Goal: Task Accomplishment & Management: Use online tool/utility

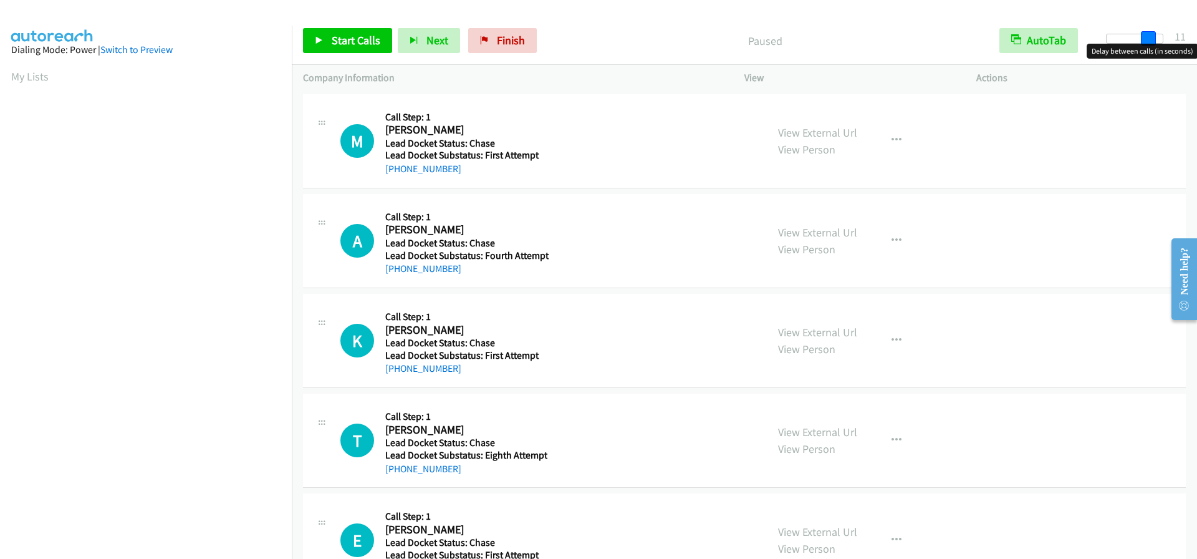
drag, startPoint x: 1117, startPoint y: 40, endPoint x: 1157, endPoint y: 32, distance: 41.3
click at [1157, 32] on div "Start Calls Pause Next Finish Paused AutoTab AutoTab 11" at bounding box center [744, 41] width 905 height 48
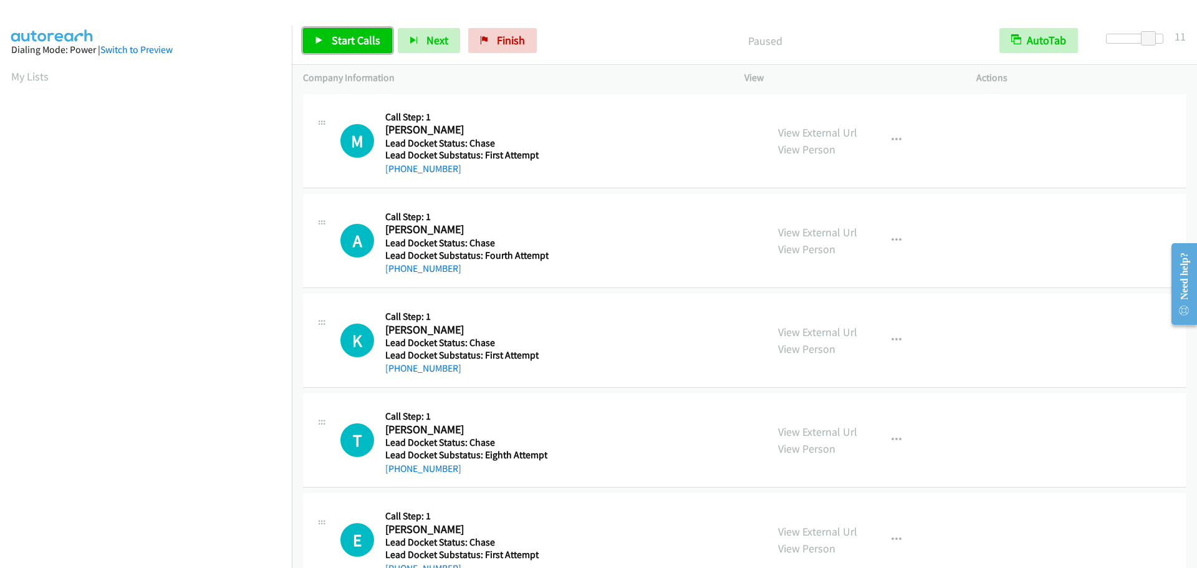
click at [345, 36] on span "Start Calls" at bounding box center [356, 40] width 49 height 14
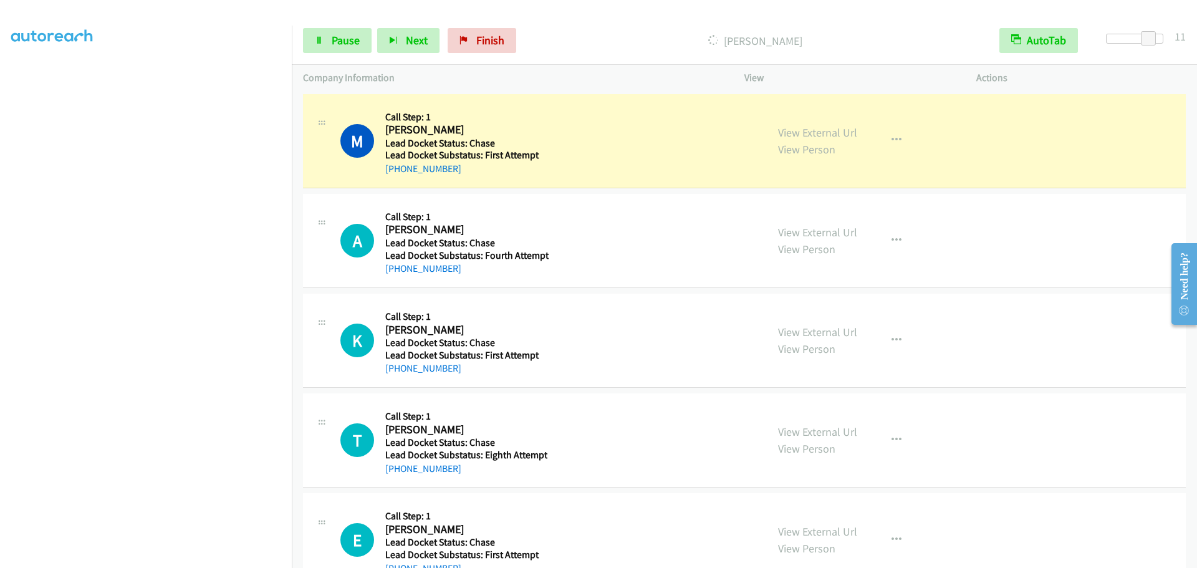
scroll to position [131, 0]
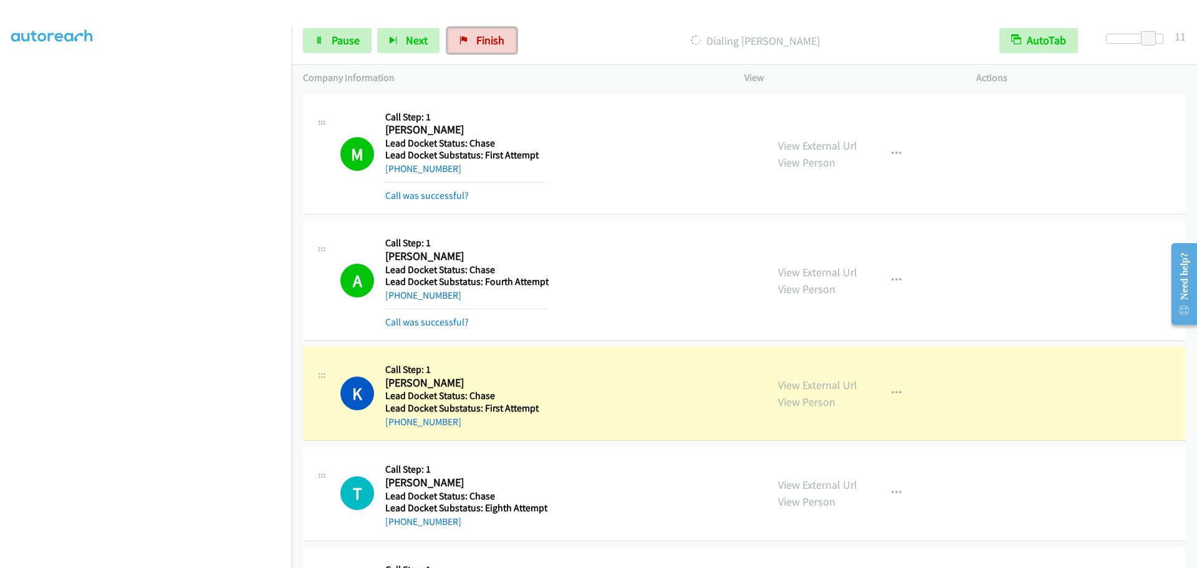
drag, startPoint x: 484, startPoint y: 37, endPoint x: 647, endPoint y: 39, distance: 162.1
click at [484, 37] on span "Finish" at bounding box center [490, 40] width 28 height 14
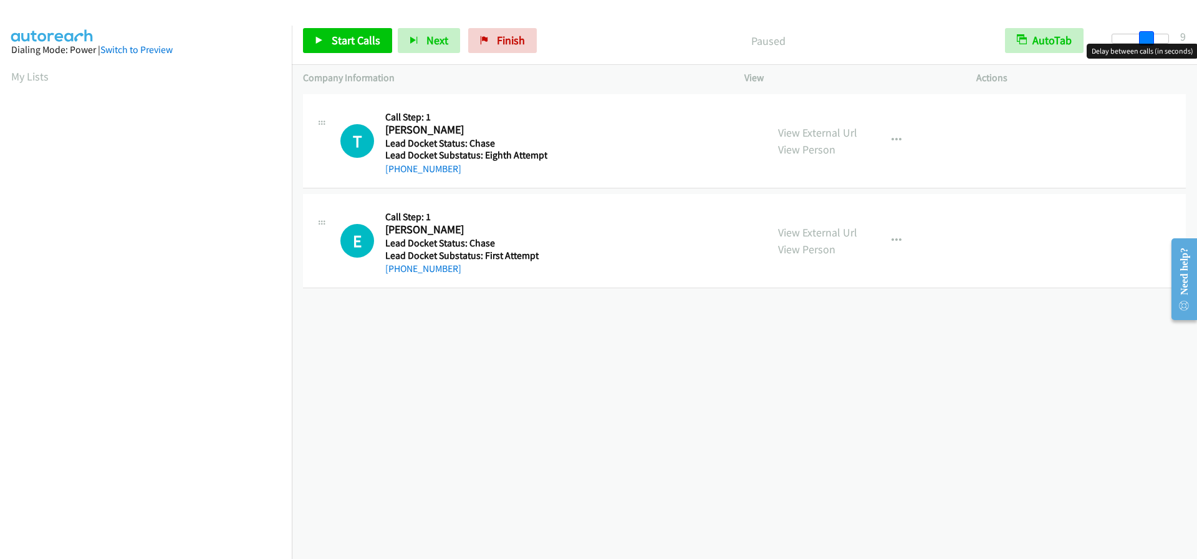
drag, startPoint x: 1115, startPoint y: 38, endPoint x: 1144, endPoint y: 40, distance: 28.7
click at [1148, 38] on span at bounding box center [1146, 38] width 15 height 15
drag, startPoint x: 1143, startPoint y: 40, endPoint x: 1150, endPoint y: 38, distance: 7.7
click at [1150, 38] on span at bounding box center [1148, 38] width 15 height 15
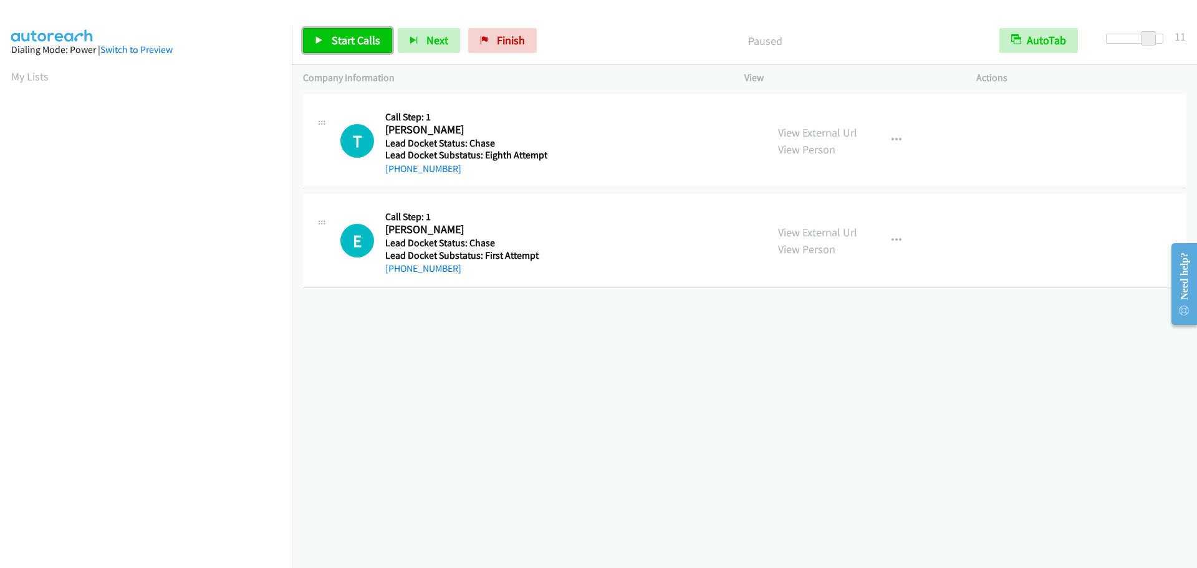
click at [354, 41] on span "Start Calls" at bounding box center [356, 40] width 49 height 14
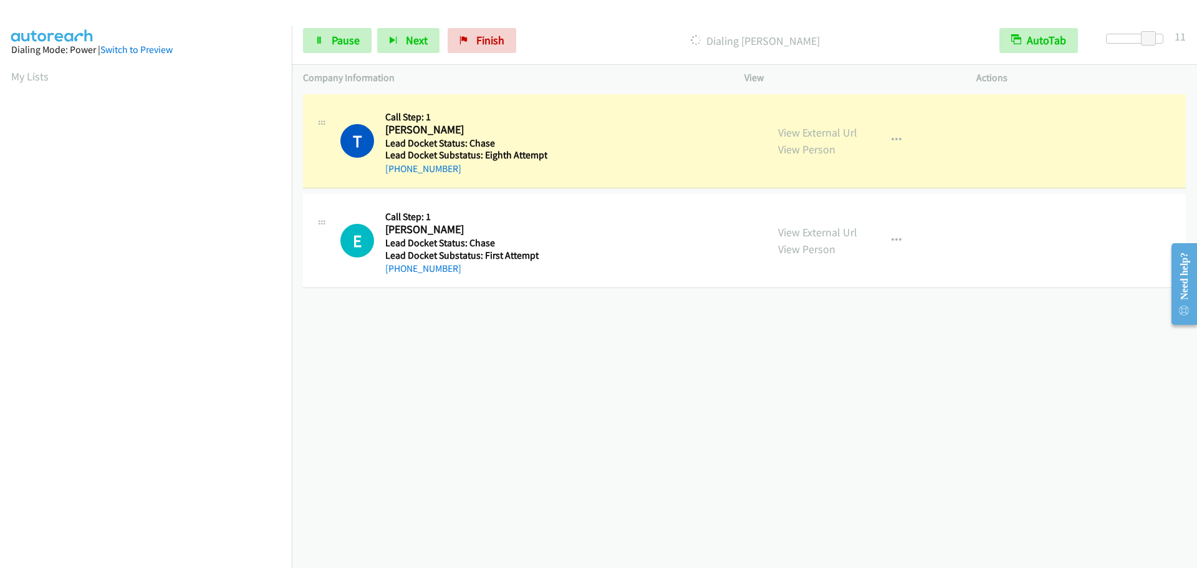
scroll to position [131, 0]
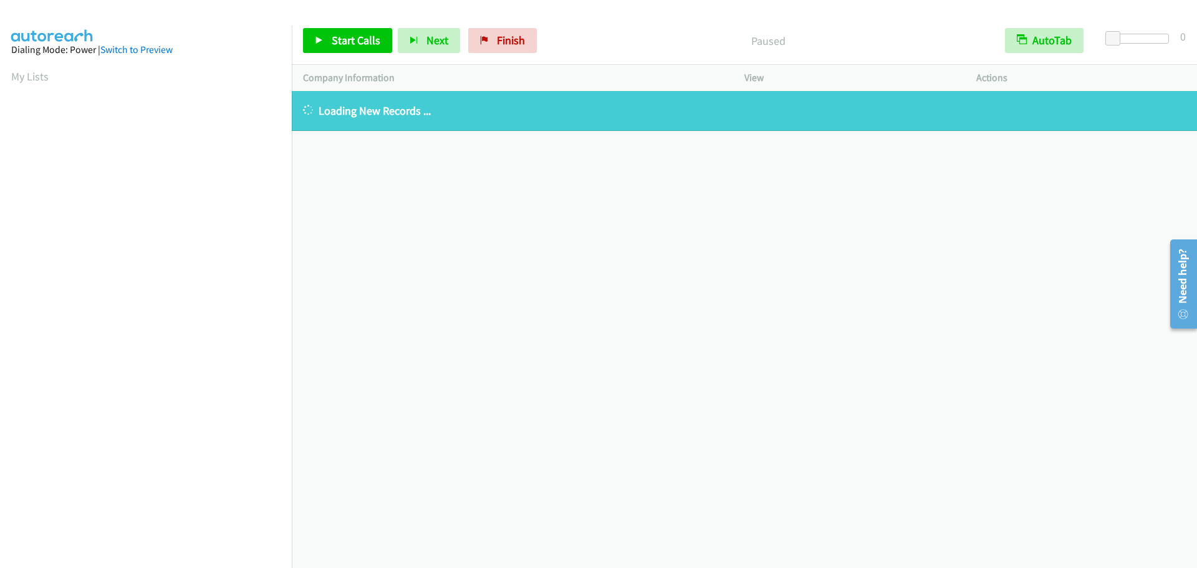
scroll to position [132, 0]
